Goal: Task Accomplishment & Management: Use online tool/utility

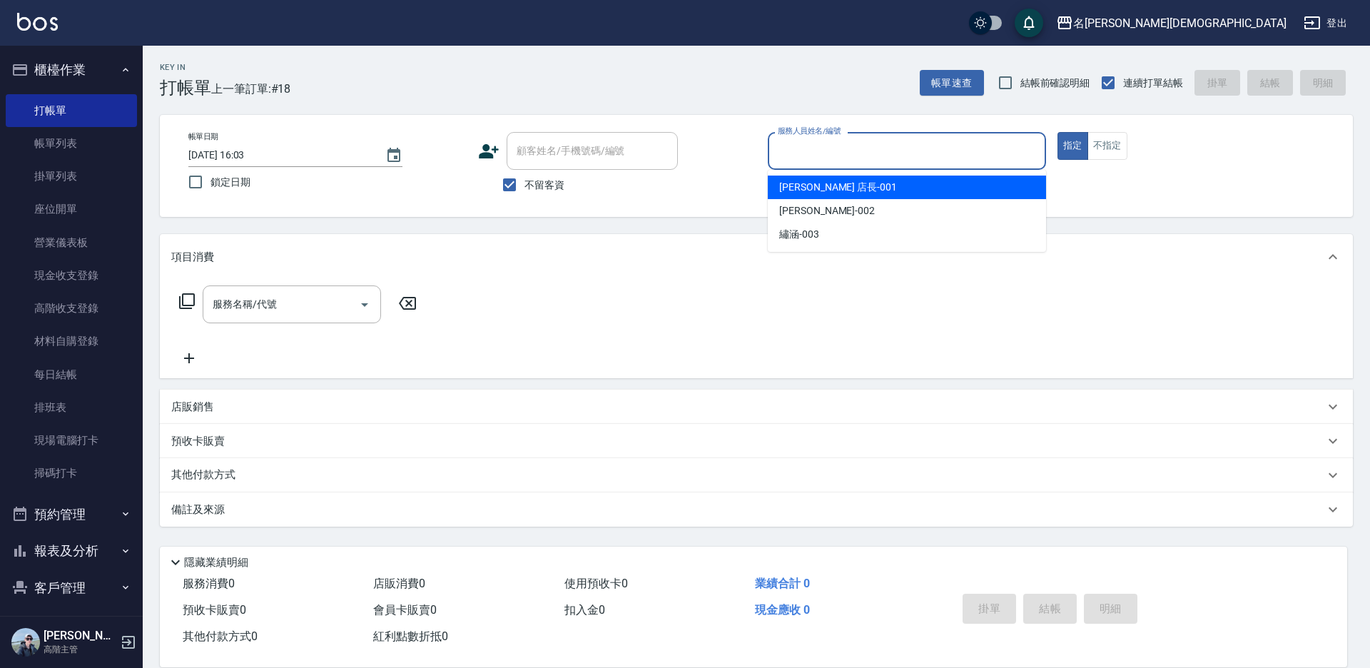
drag, startPoint x: 841, startPoint y: 152, endPoint x: 826, endPoint y: 171, distance: 24.0
click at [841, 151] on input "服務人員姓名/編號" at bounding box center [907, 150] width 266 height 25
click at [816, 188] on span "[PERSON_NAME] 店長 -001" at bounding box center [838, 187] width 118 height 15
type input "[PERSON_NAME] 店長-001"
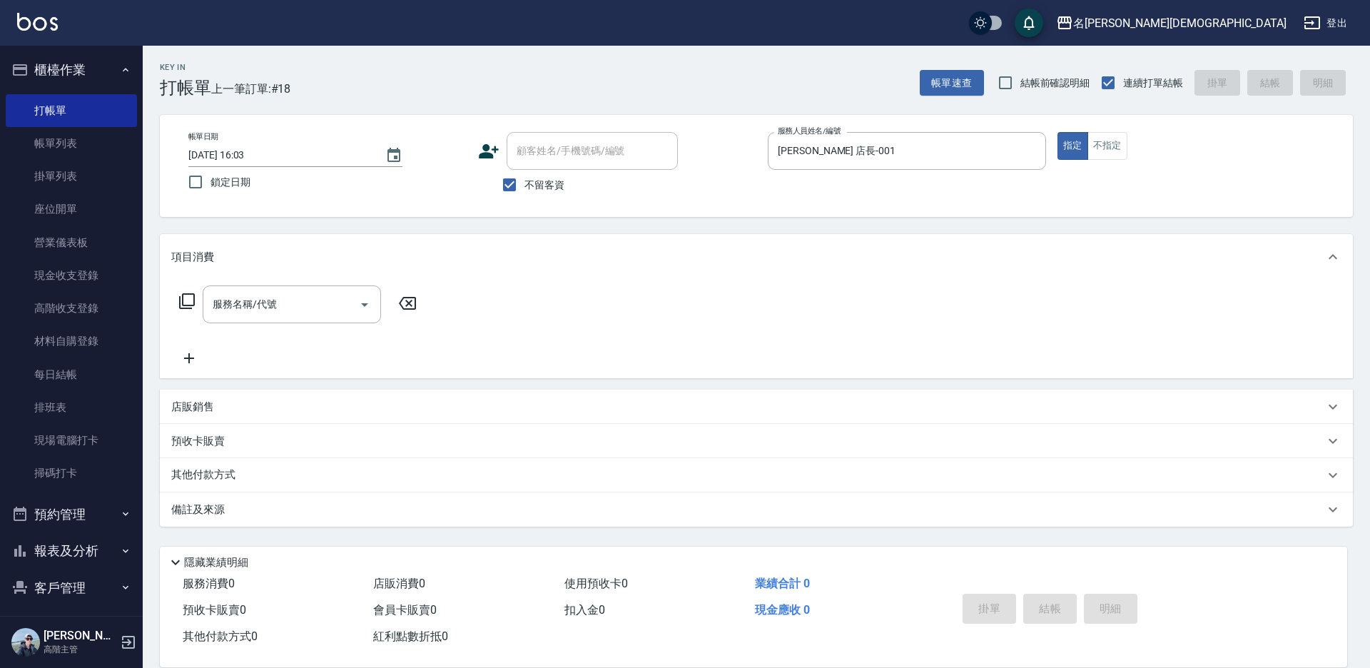
click at [188, 298] on icon at bounding box center [186, 301] width 17 height 17
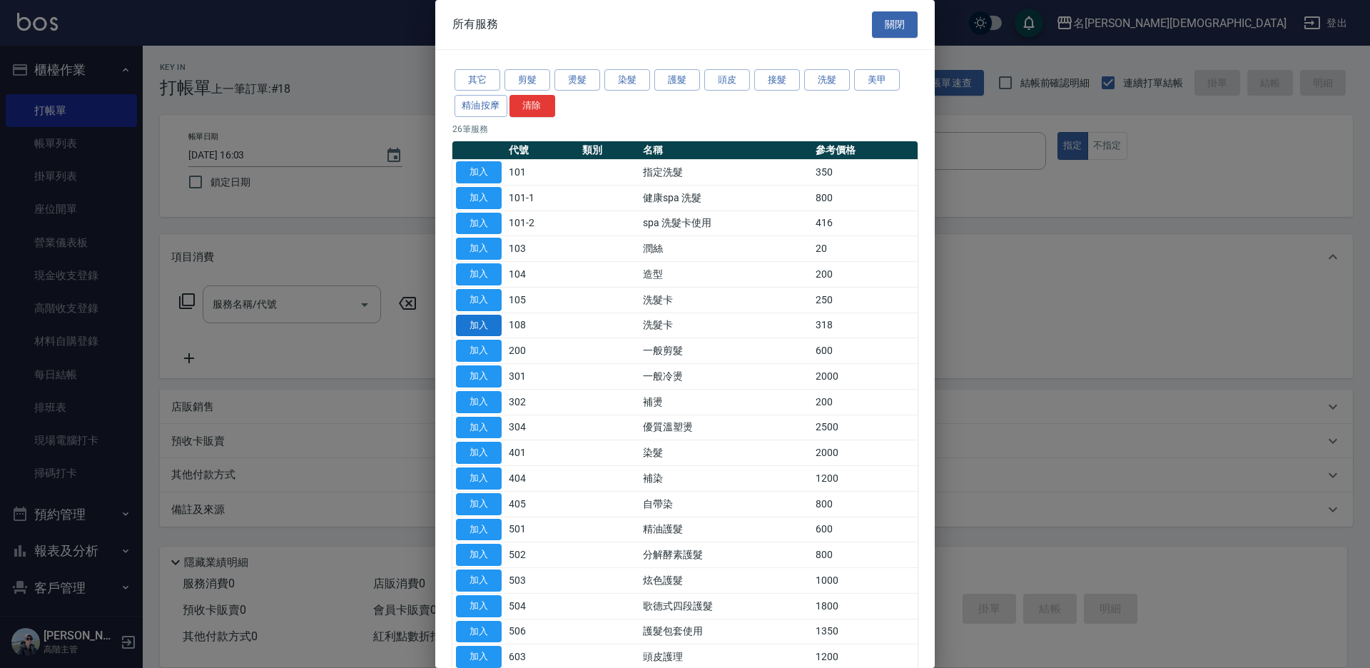
click at [483, 322] on button "加入" at bounding box center [479, 326] width 46 height 22
type input "洗髮卡(108)"
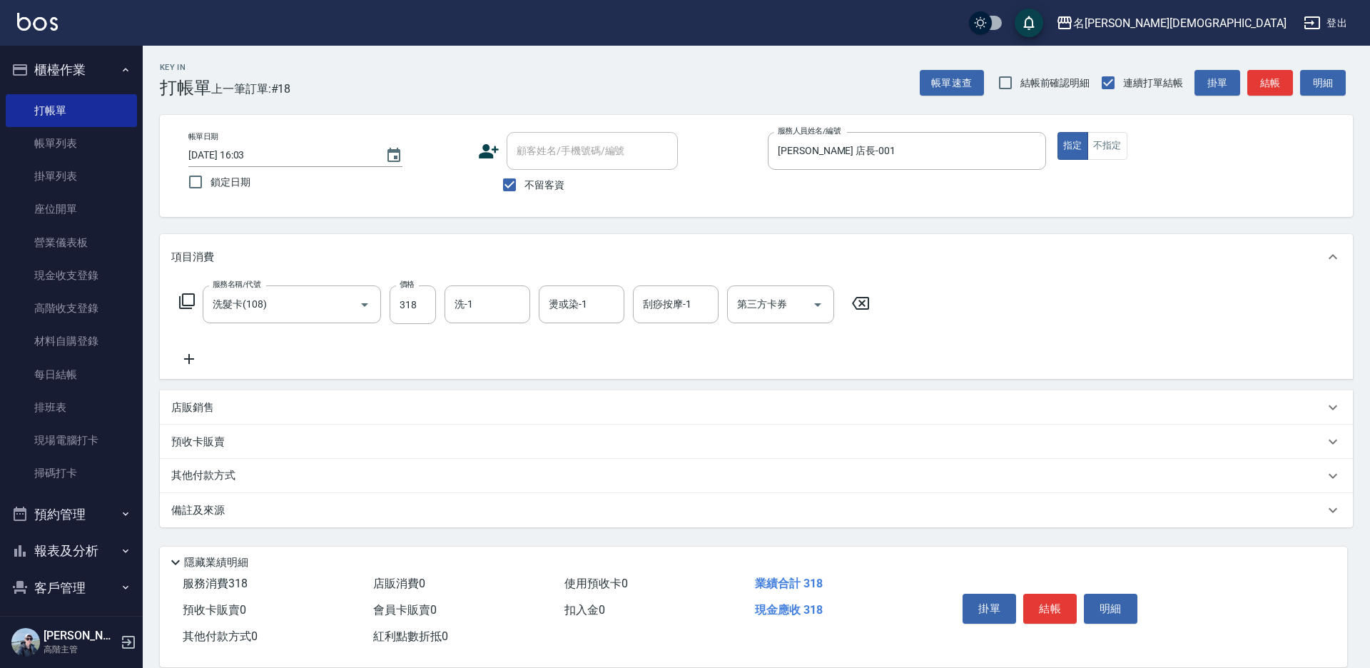
click at [776, 303] on div "第三方卡券 第三方卡券" at bounding box center [780, 304] width 107 height 38
click at [762, 365] on span "舊有卡券" at bounding box center [780, 365] width 107 height 24
type input "舊有卡券"
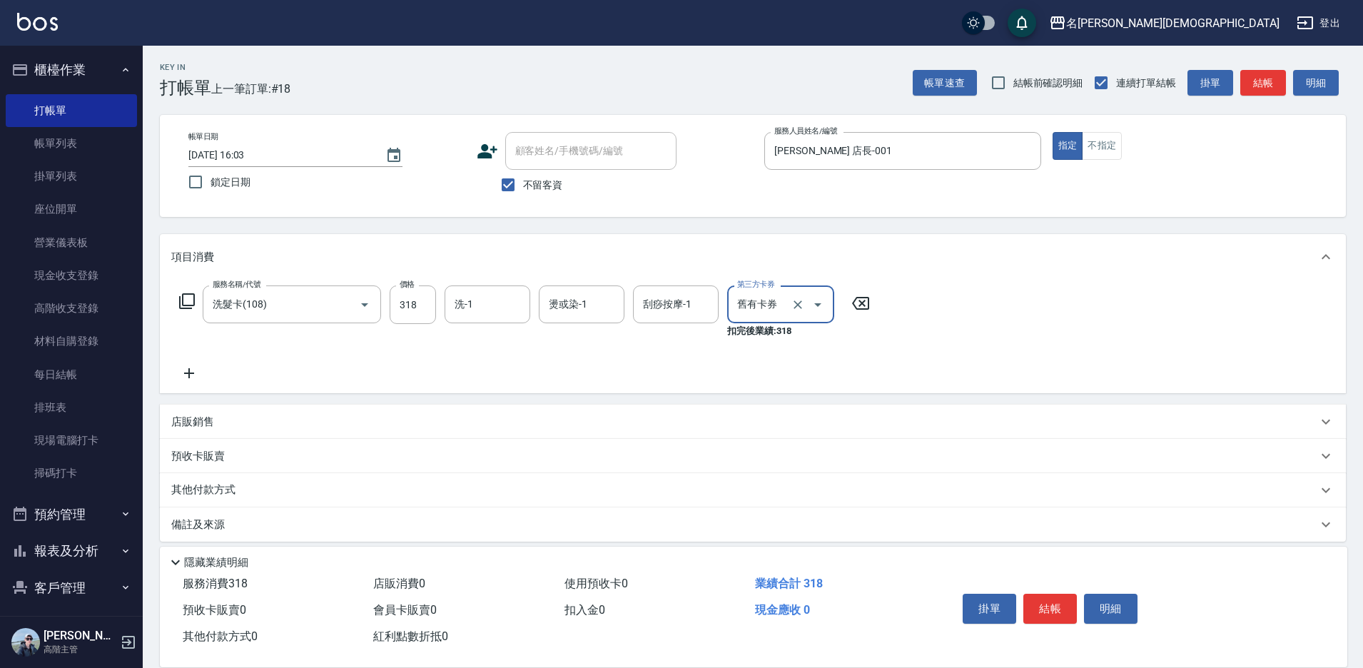
click at [187, 295] on icon at bounding box center [186, 301] width 17 height 17
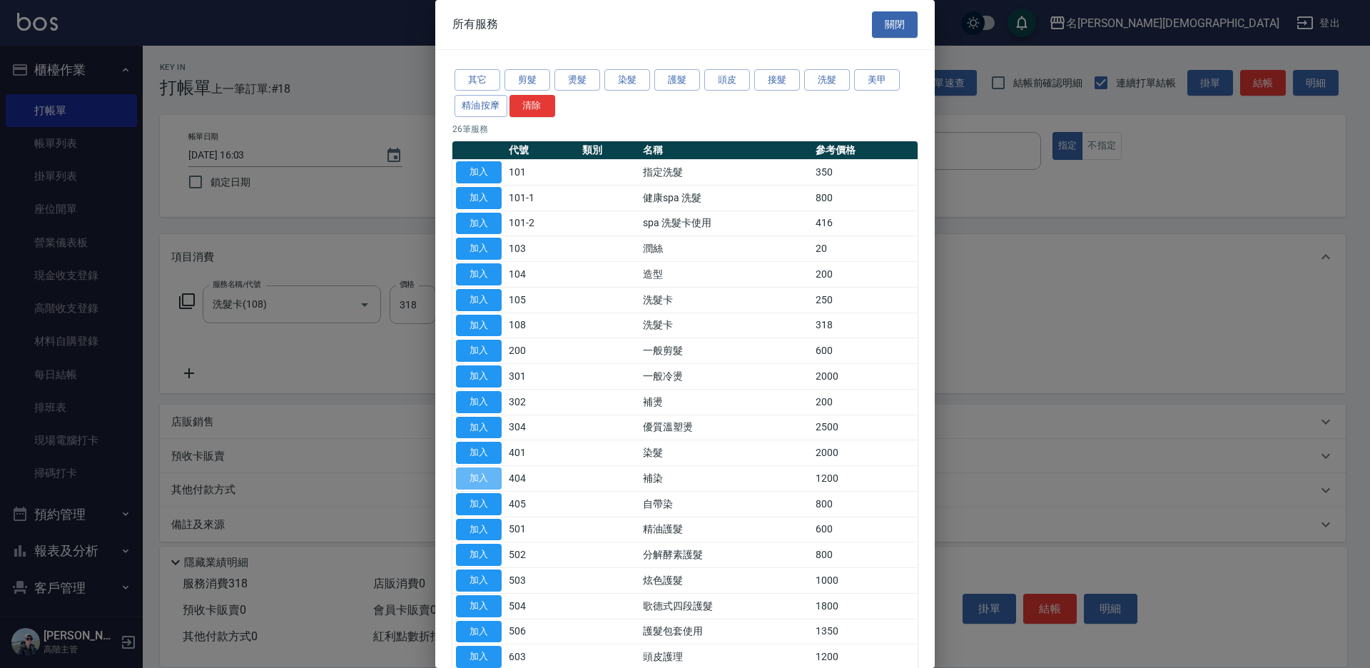
drag, startPoint x: 470, startPoint y: 480, endPoint x: 403, endPoint y: 352, distance: 144.3
click at [470, 480] on button "加入" at bounding box center [479, 478] width 46 height 22
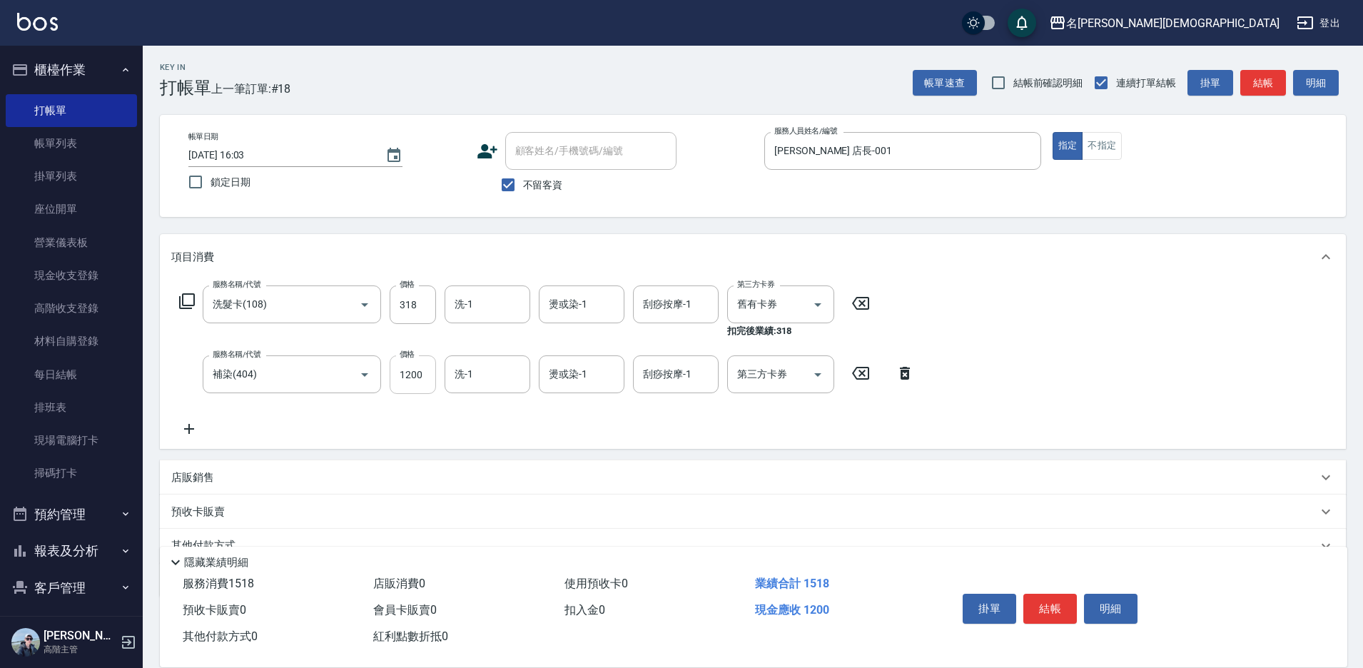
click at [422, 382] on input "1200" at bounding box center [413, 374] width 46 height 39
type input "2100"
click at [1038, 610] on button "結帳" at bounding box center [1050, 609] width 54 height 30
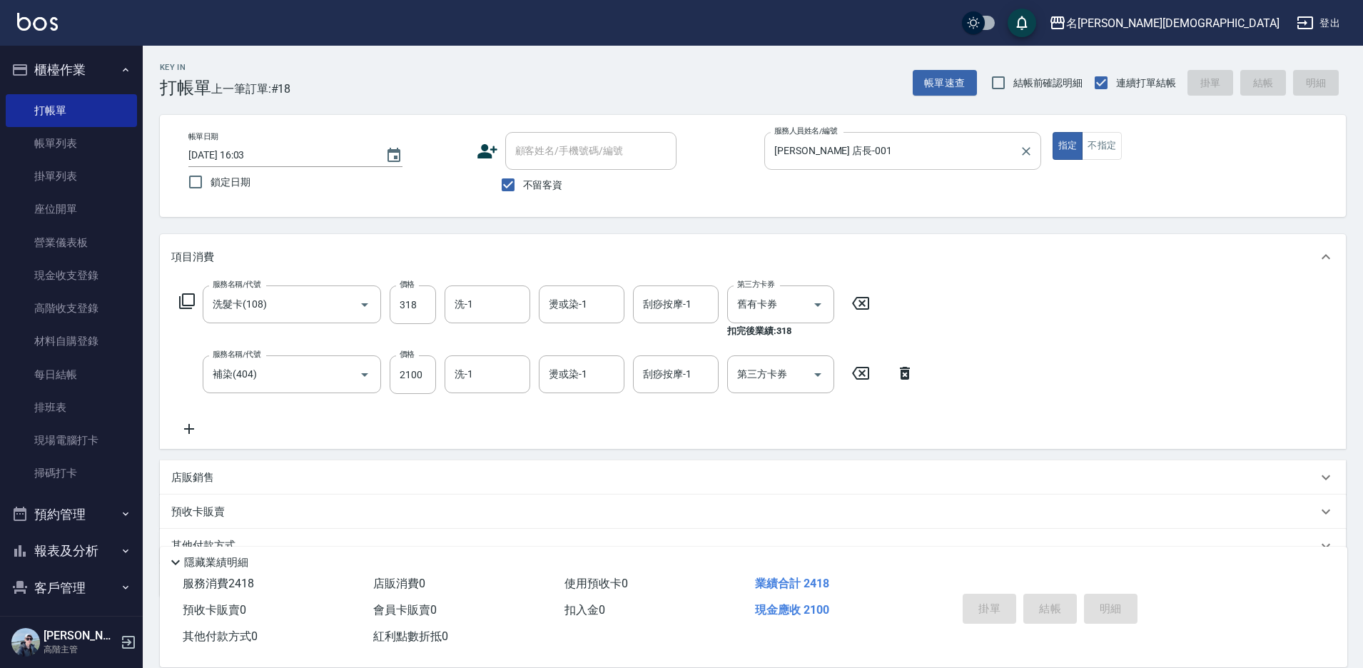
type input "[DATE] 16:57"
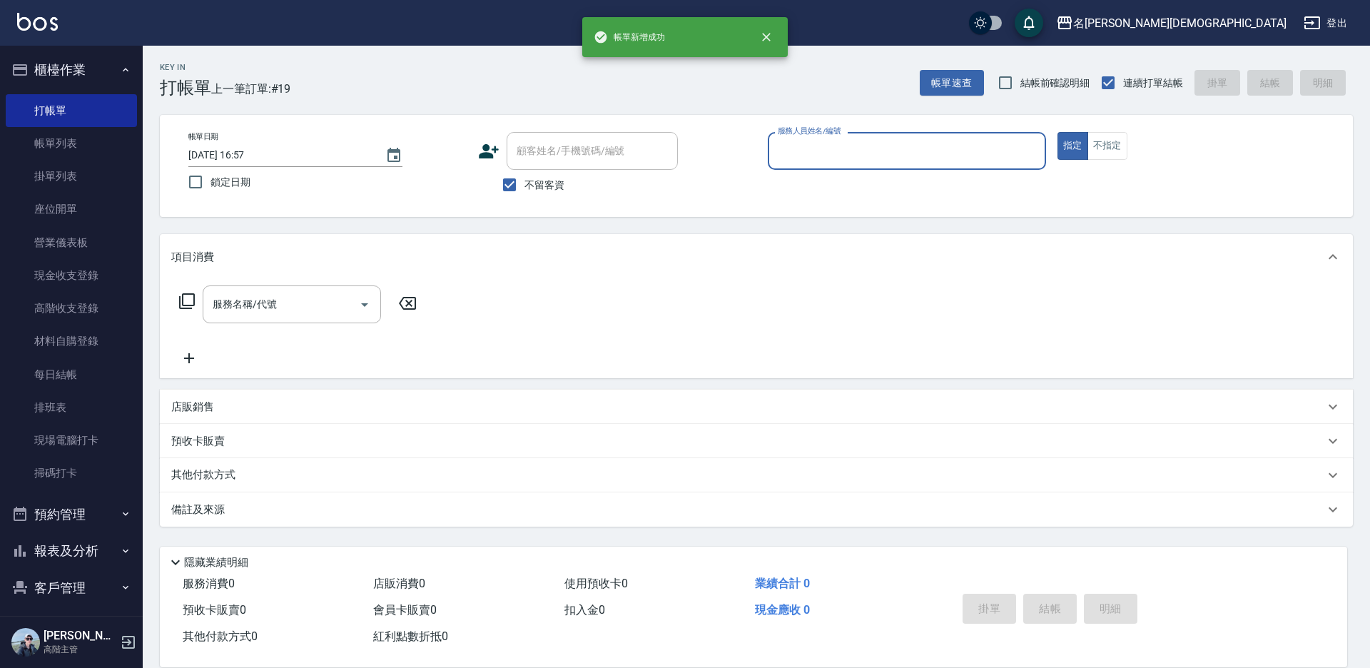
click at [804, 148] on input "服務人員姓名/編號" at bounding box center [907, 150] width 266 height 25
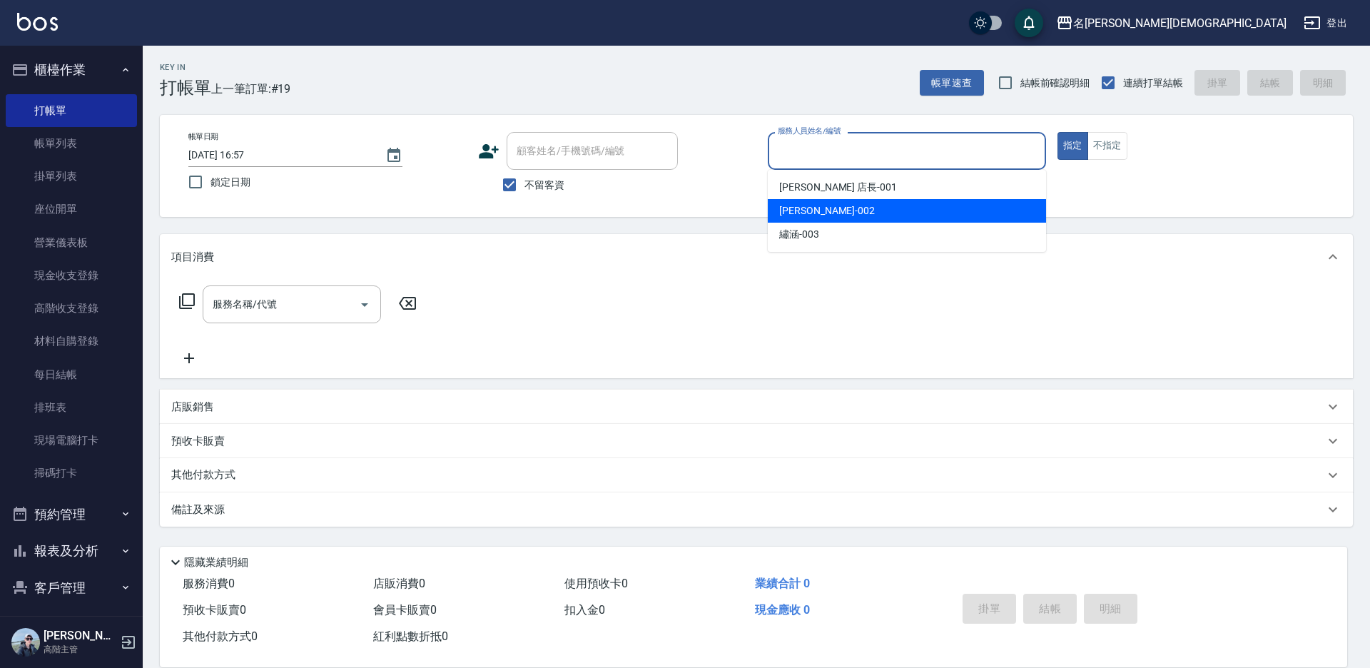
click at [811, 205] on span "香香 -002" at bounding box center [827, 210] width 96 height 15
type input "香香-002"
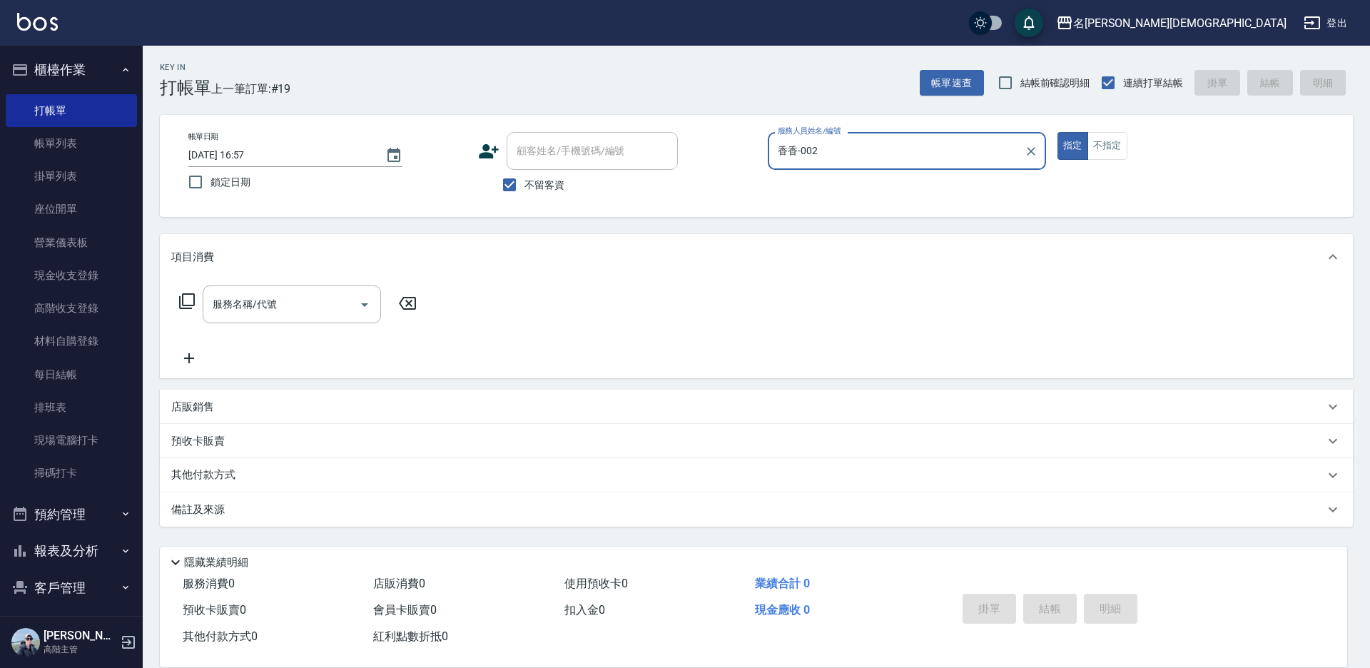
click at [186, 296] on icon at bounding box center [186, 301] width 17 height 17
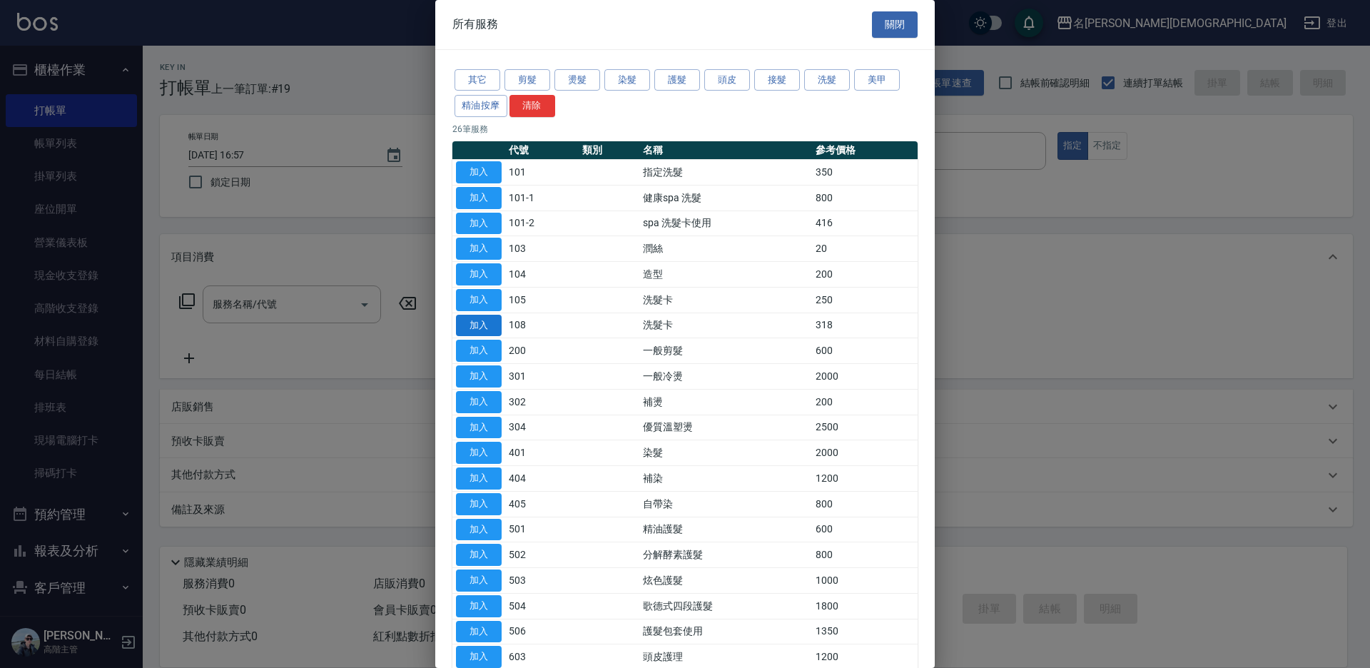
click at [477, 328] on button "加入" at bounding box center [479, 326] width 46 height 22
type input "洗髮卡(108)"
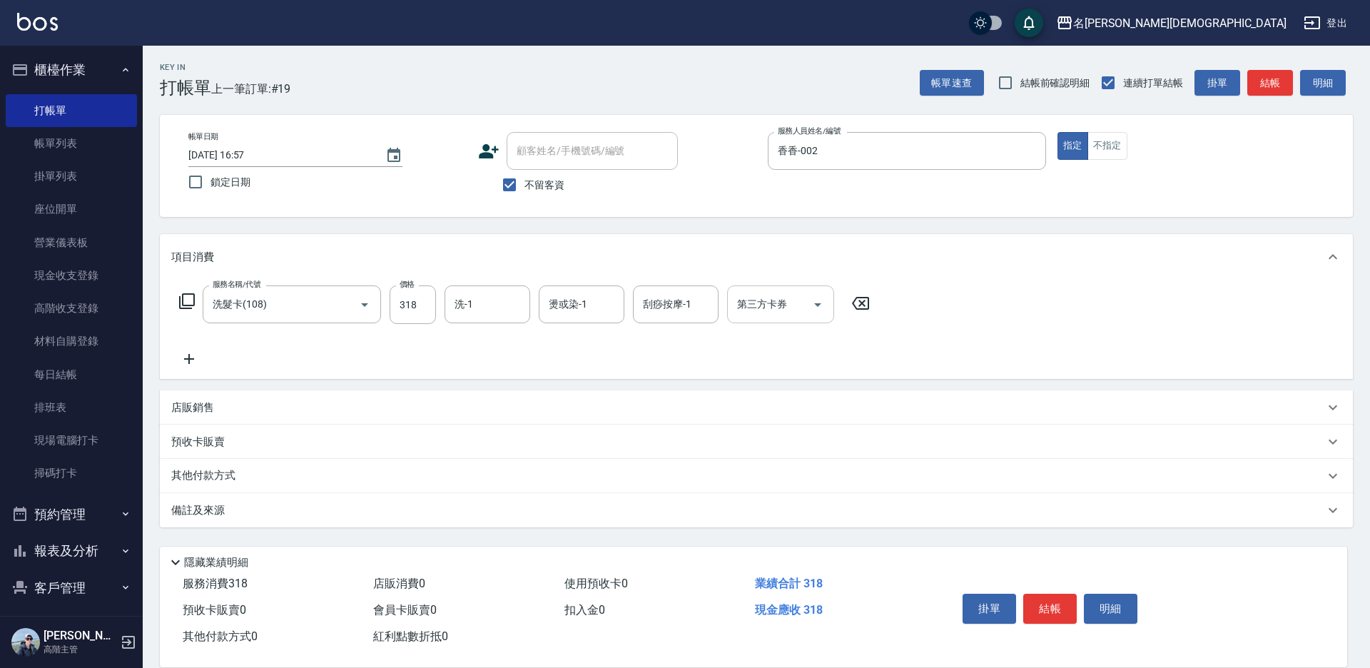
click at [739, 303] on div "第三方卡券 第三方卡券" at bounding box center [780, 304] width 107 height 38
click at [749, 366] on span "舊有卡券" at bounding box center [780, 365] width 107 height 24
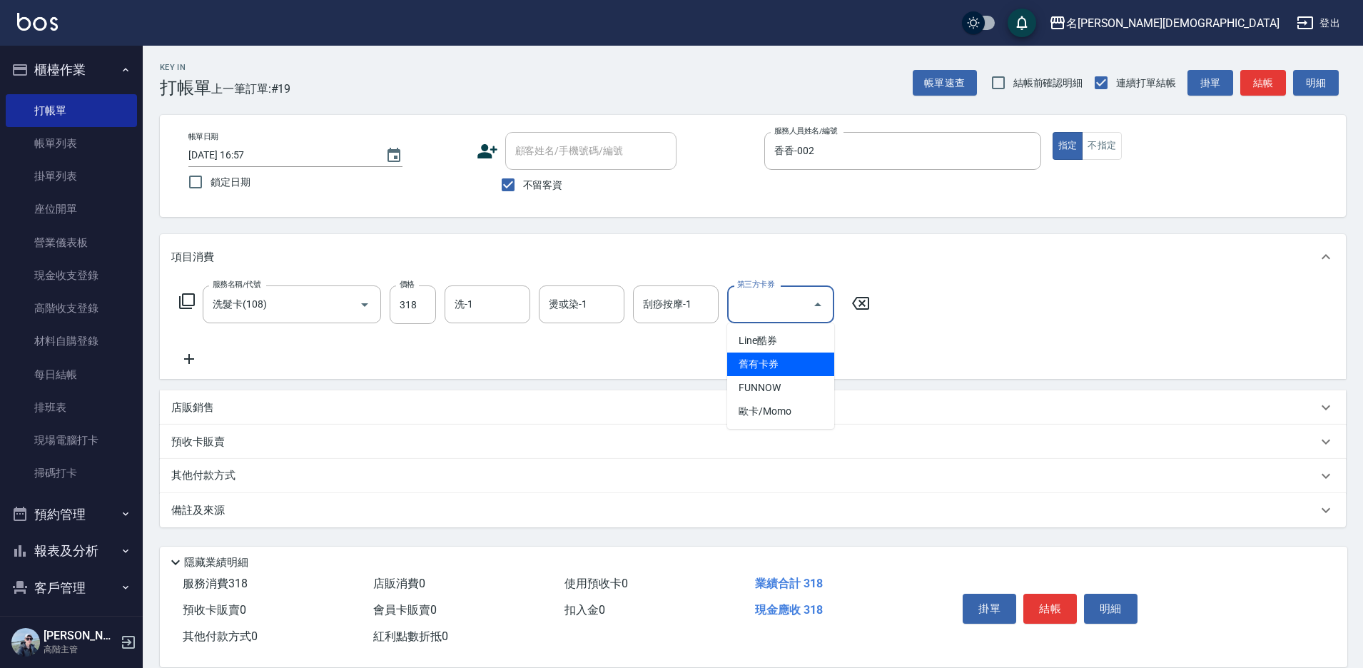
type input "舊有卡券"
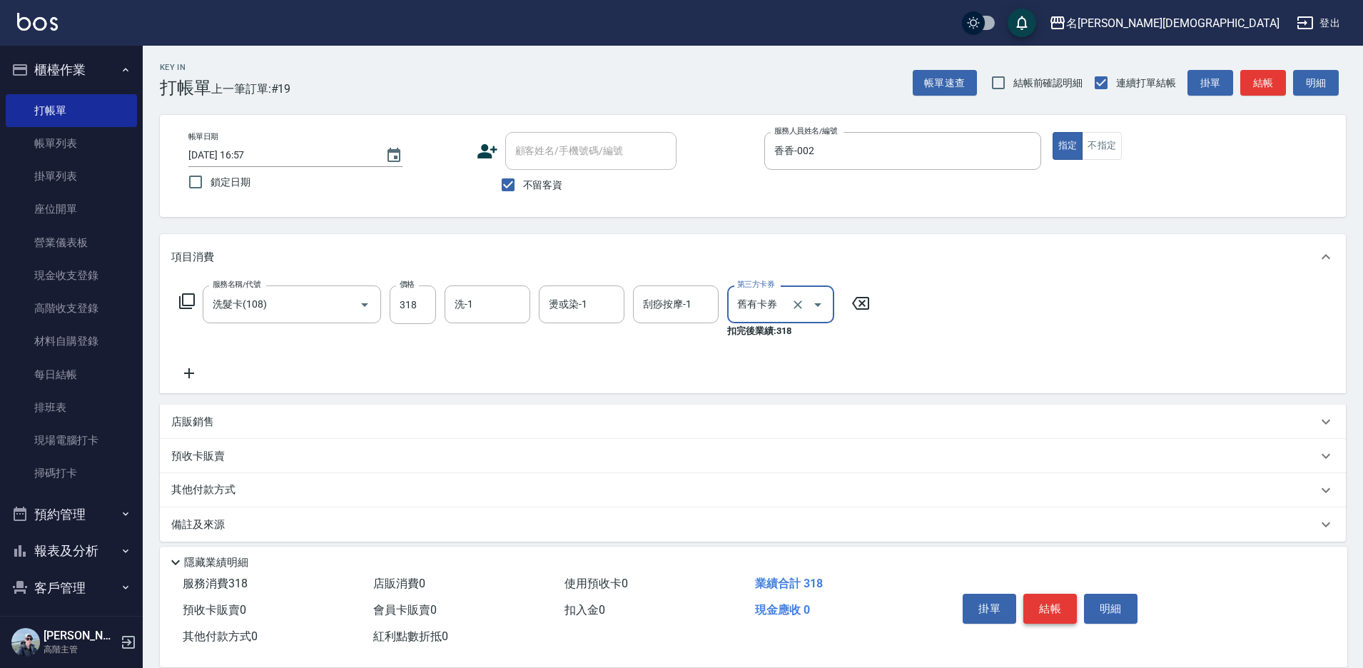
click at [1058, 610] on button "結帳" at bounding box center [1050, 609] width 54 height 30
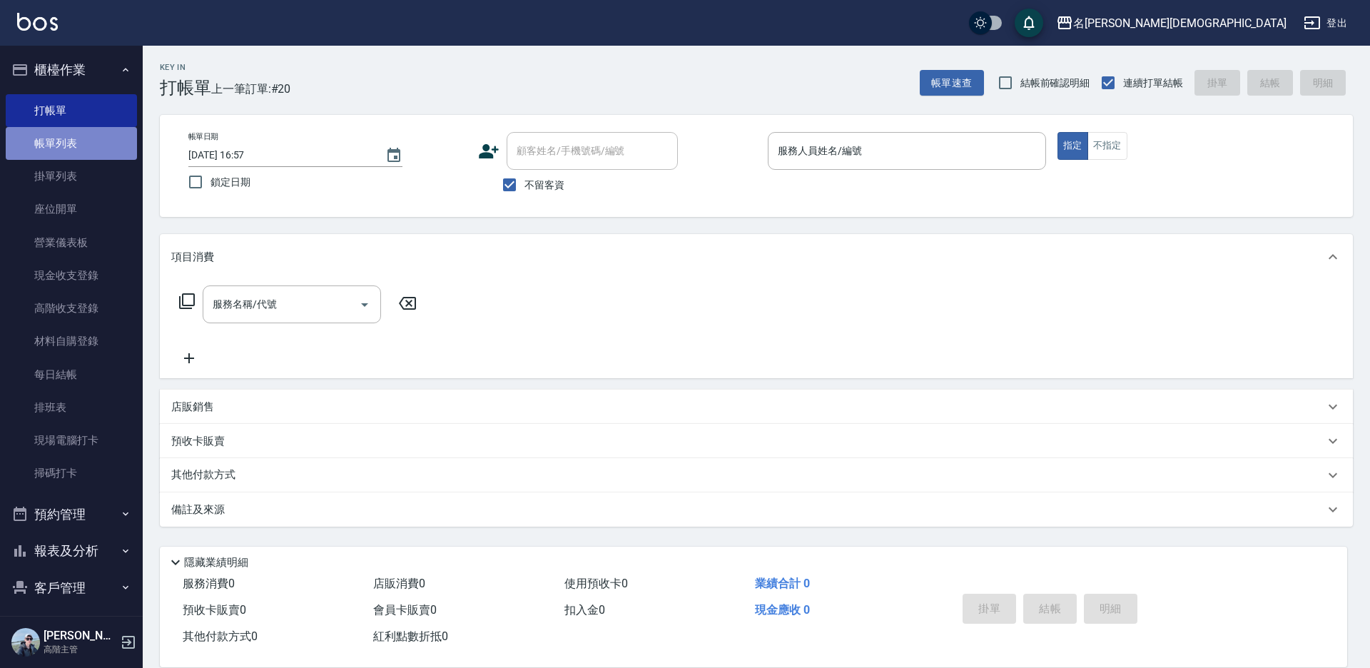
click at [111, 150] on link "帳單列表" at bounding box center [71, 143] width 131 height 33
